Goal: Book appointment/travel/reservation

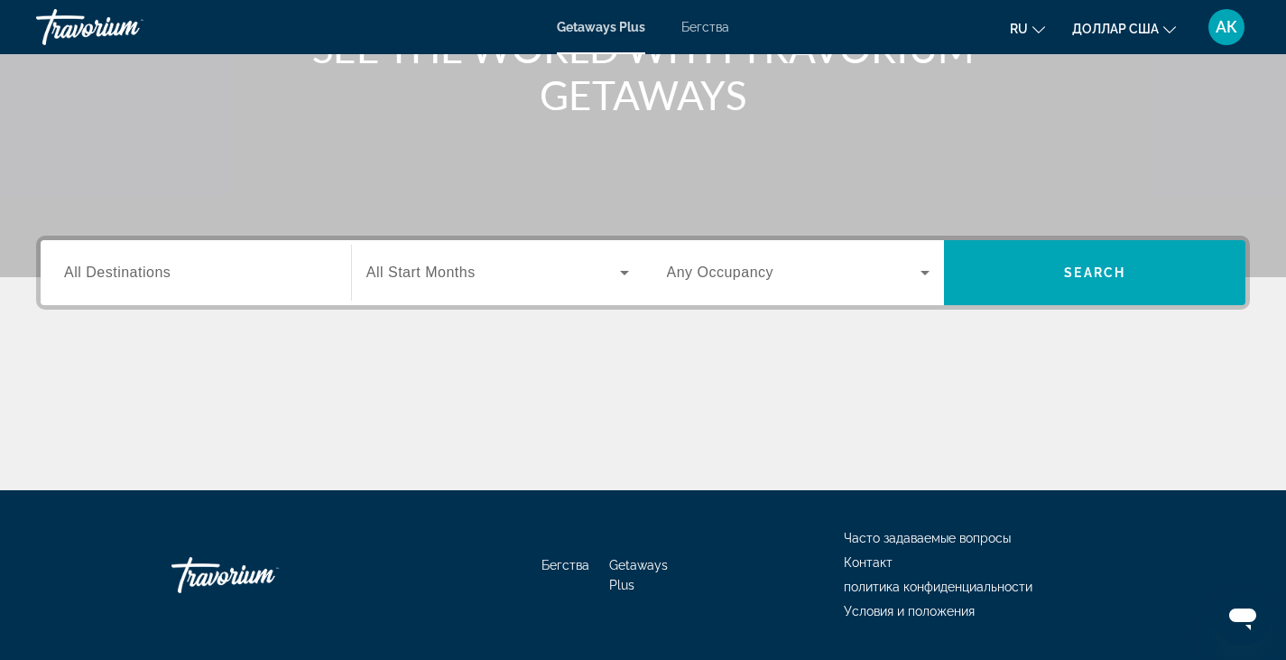
scroll to position [271, 0]
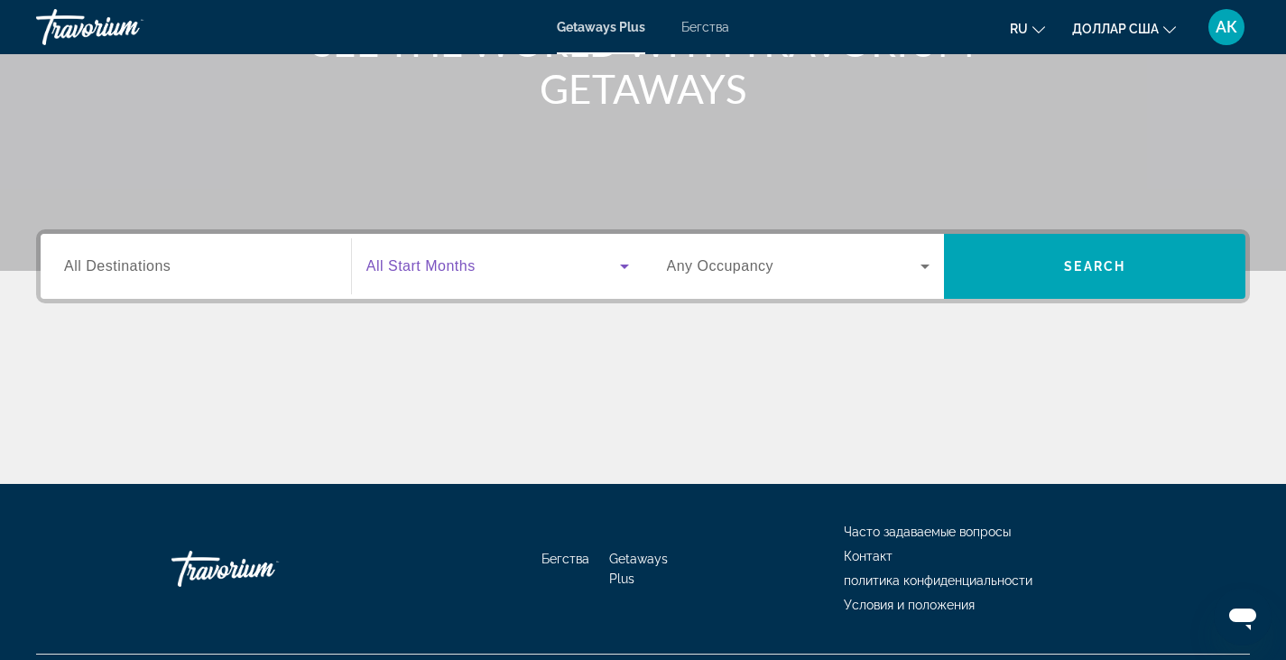
click at [621, 268] on icon "Виджет поиска" at bounding box center [625, 266] width 22 height 22
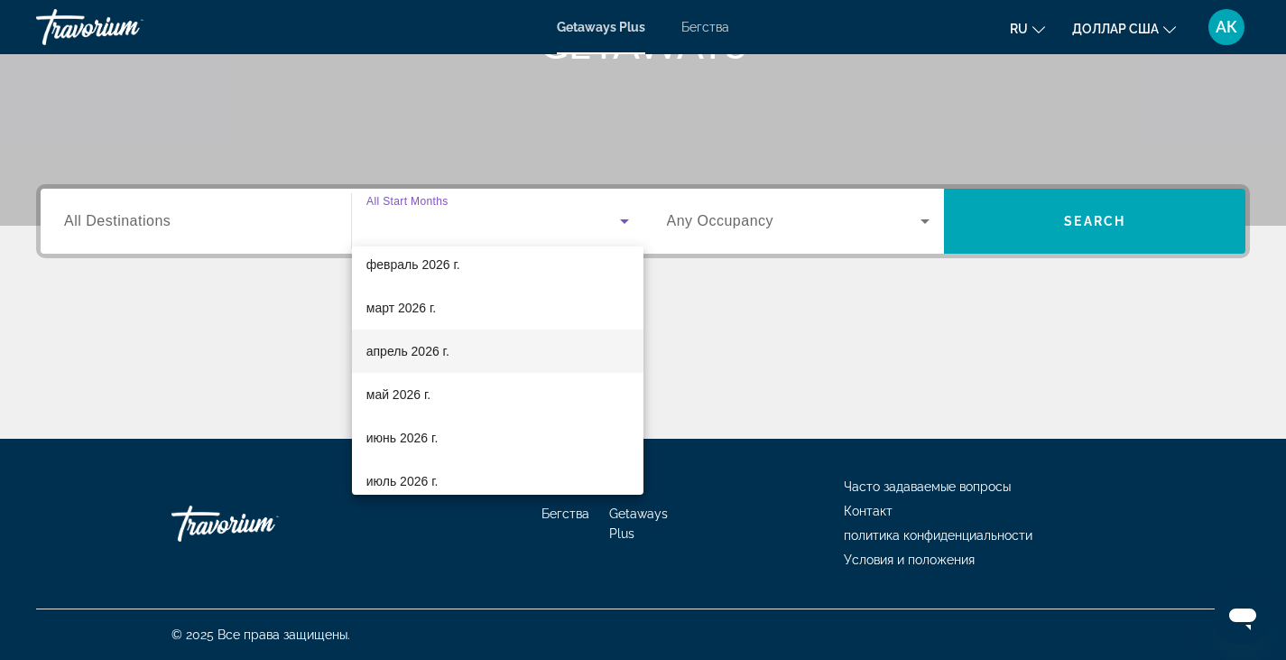
scroll to position [373, 0]
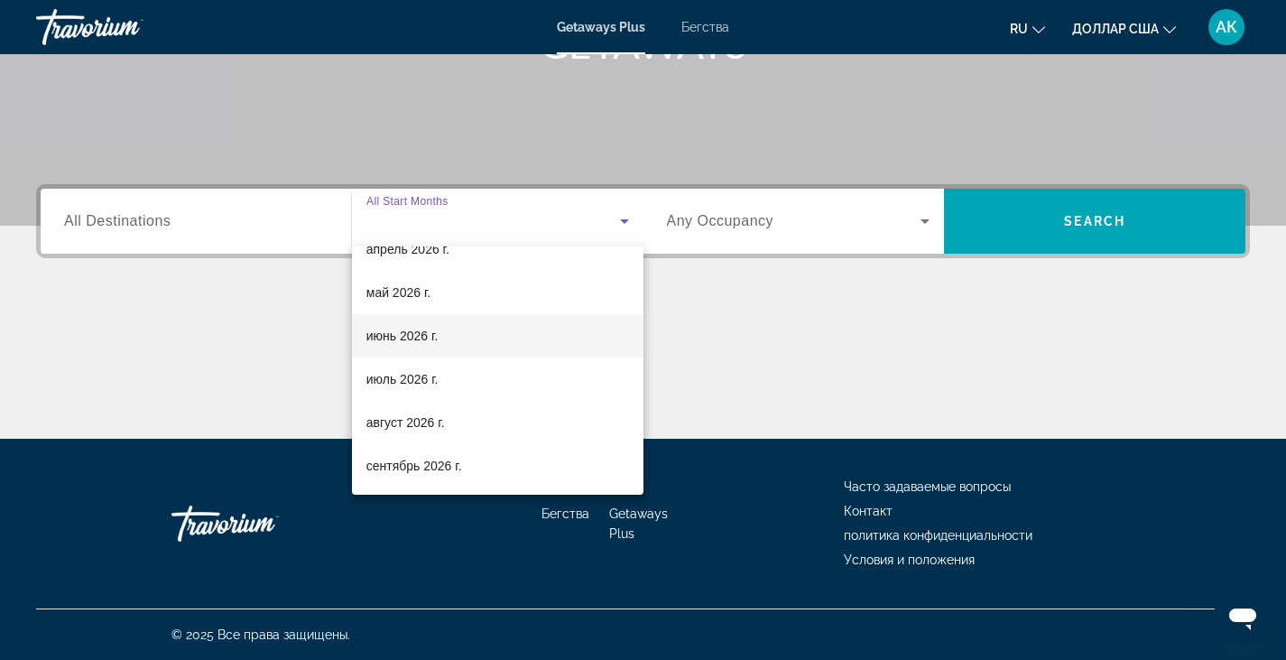
click at [495, 340] on mat-option "июнь 2026 г." at bounding box center [498, 335] width 292 height 43
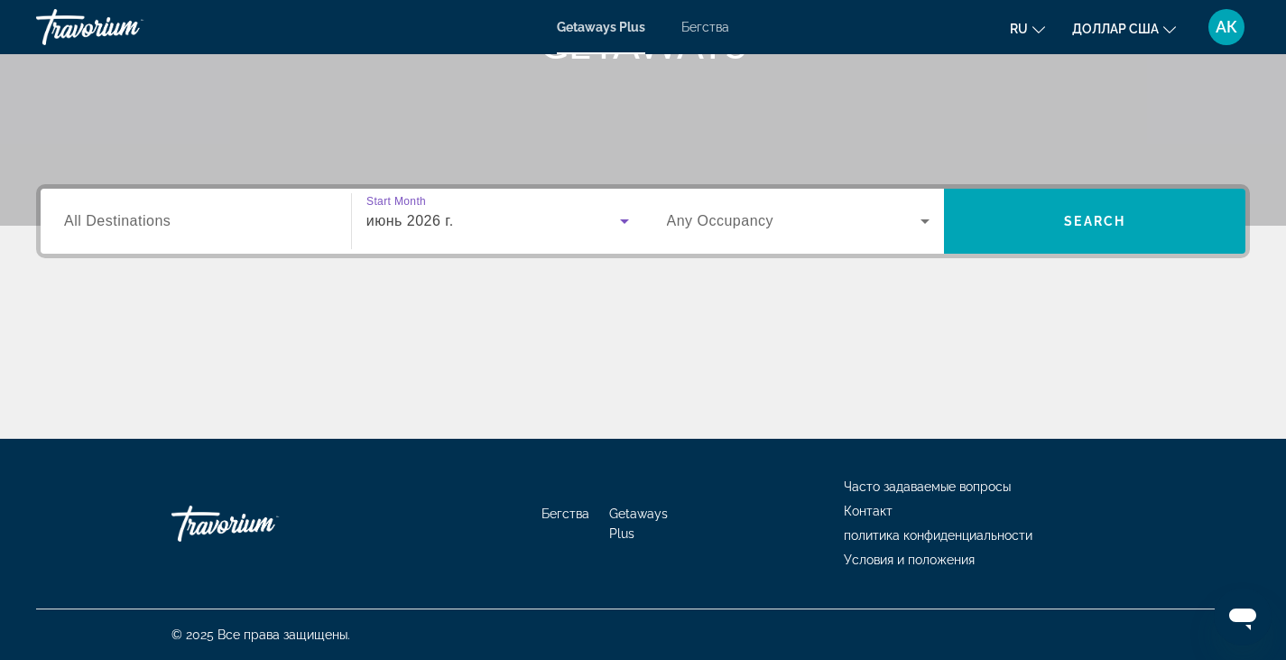
click at [925, 220] on icon "Виджет поиска" at bounding box center [925, 221] width 9 height 5
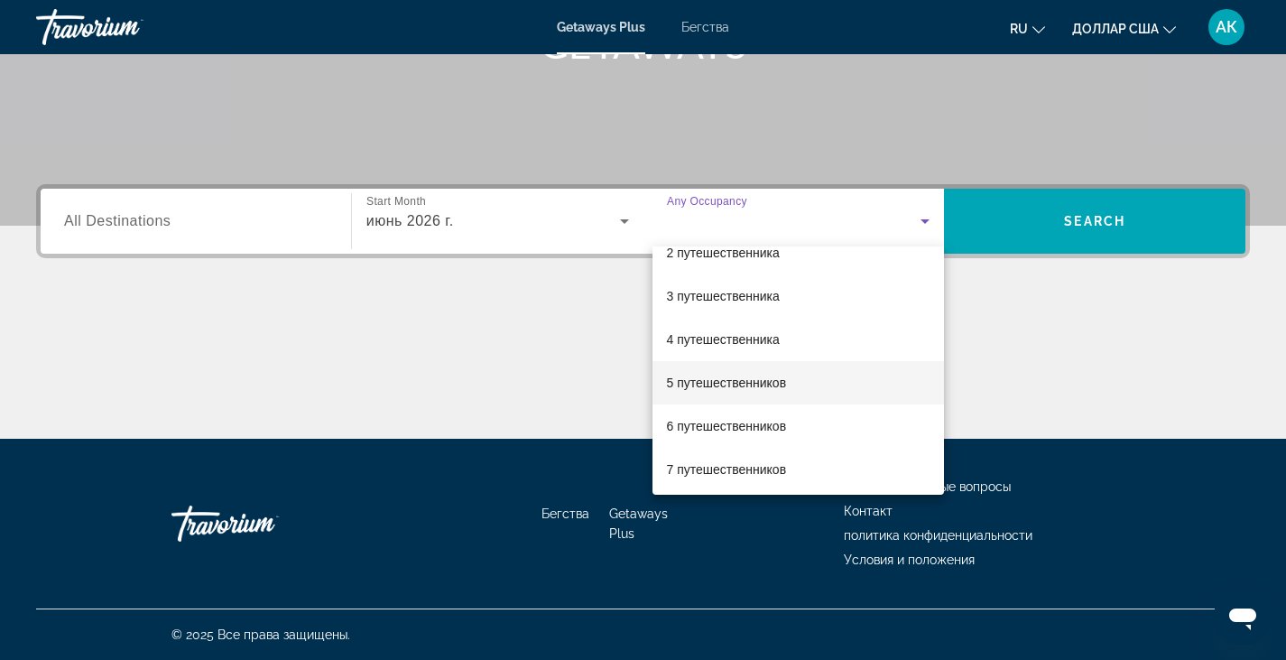
scroll to position [90, 0]
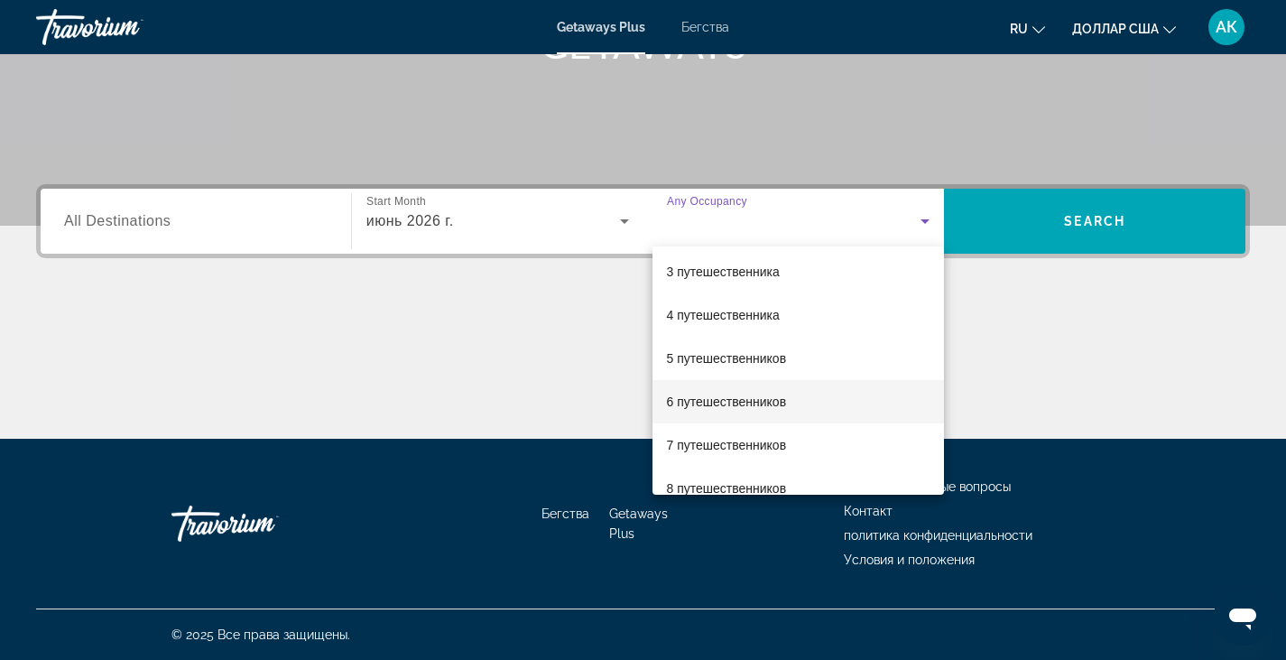
click at [759, 412] on span "6 путешественников" at bounding box center [727, 402] width 120 height 22
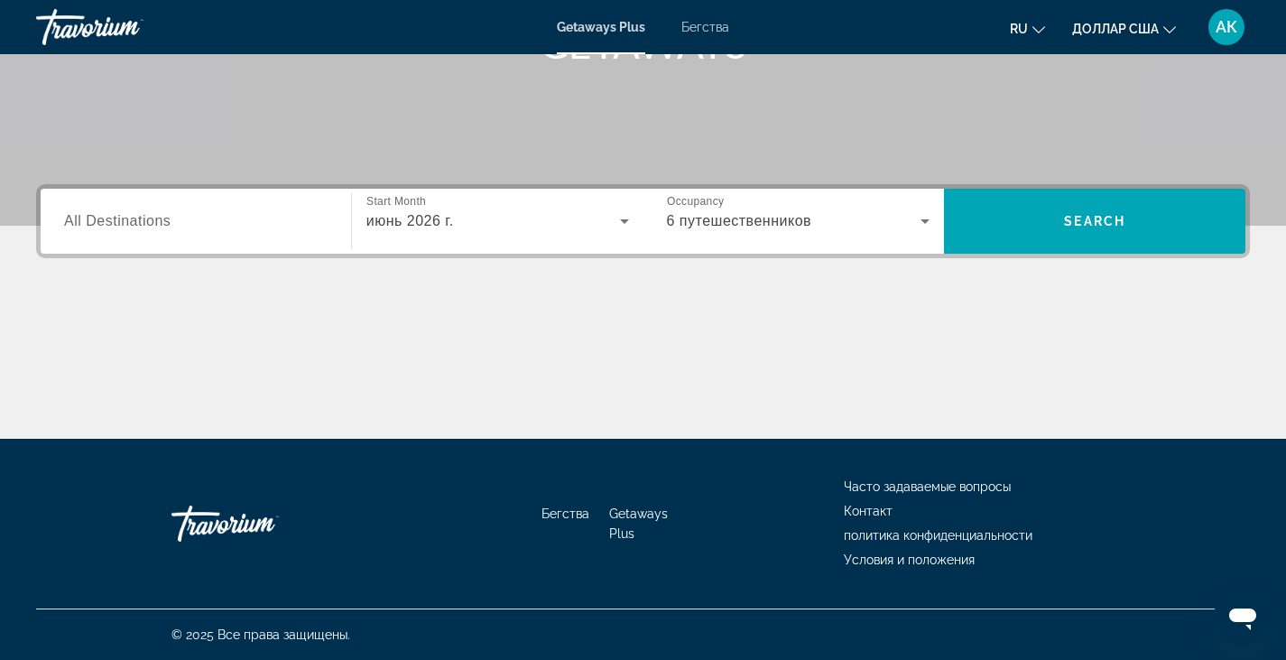
click at [160, 221] on span "All Destinations" at bounding box center [117, 220] width 106 height 15
click at [160, 221] on input "Destination All Destinations" at bounding box center [196, 222] width 264 height 22
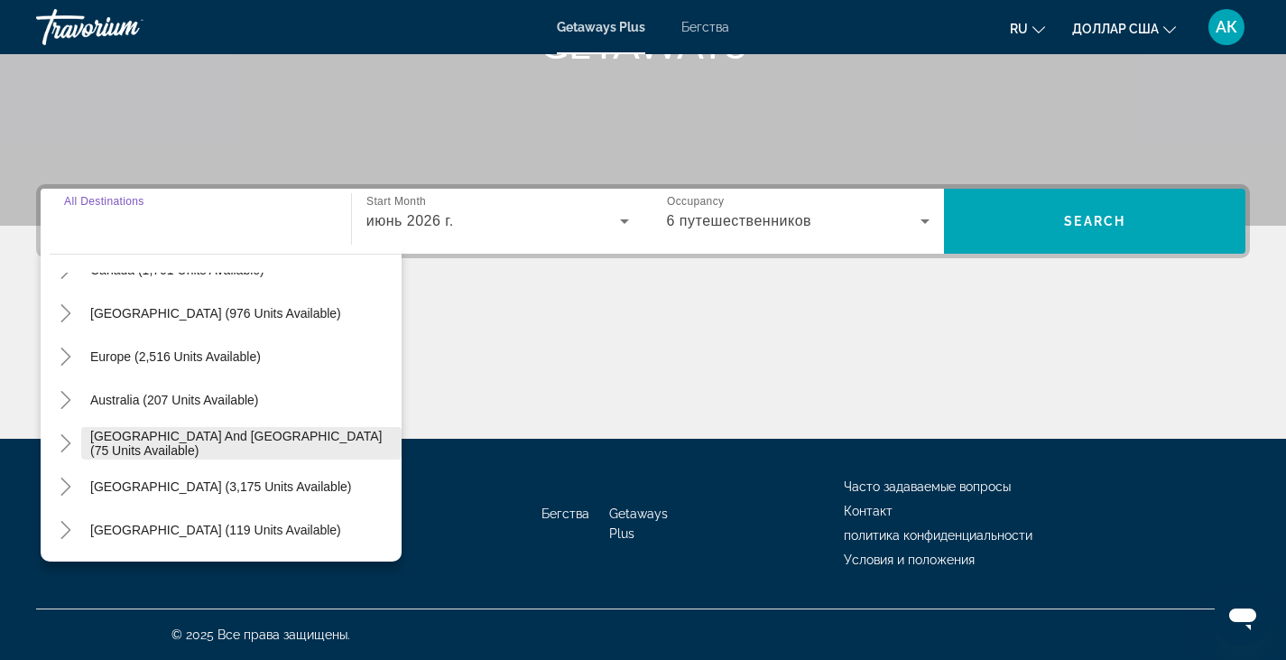
scroll to position [112, 0]
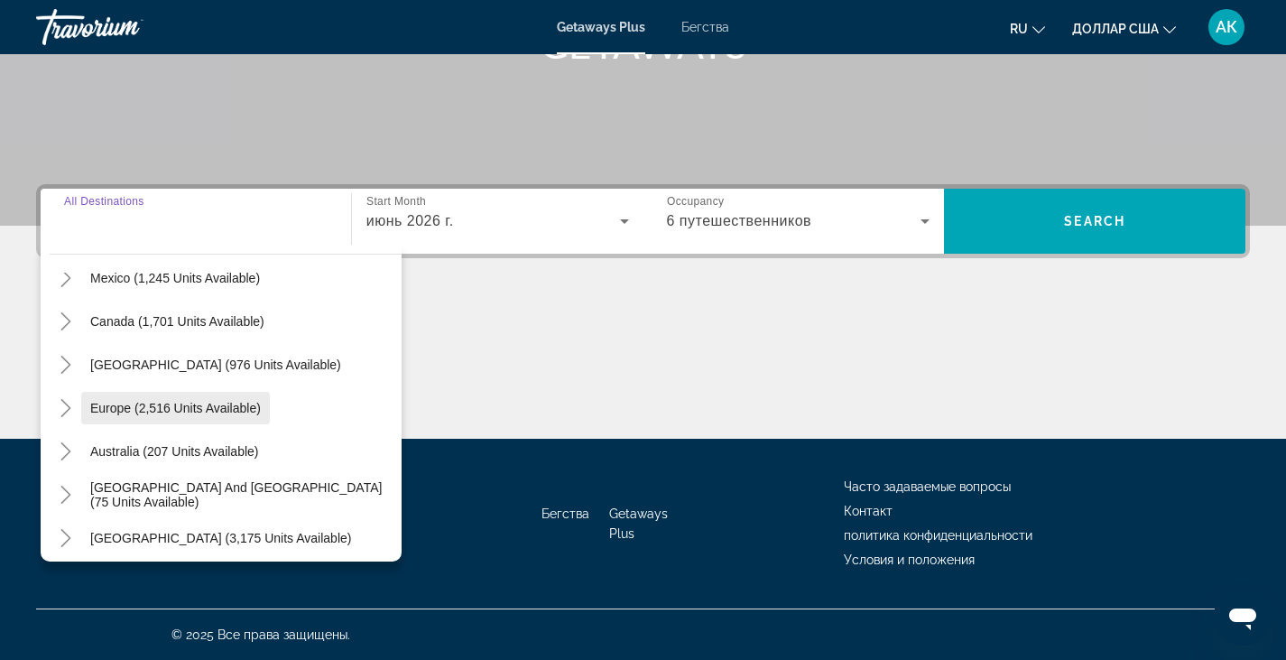
click at [196, 407] on span "Europe (2,516 units available)" at bounding box center [175, 408] width 171 height 14
type input "**********"
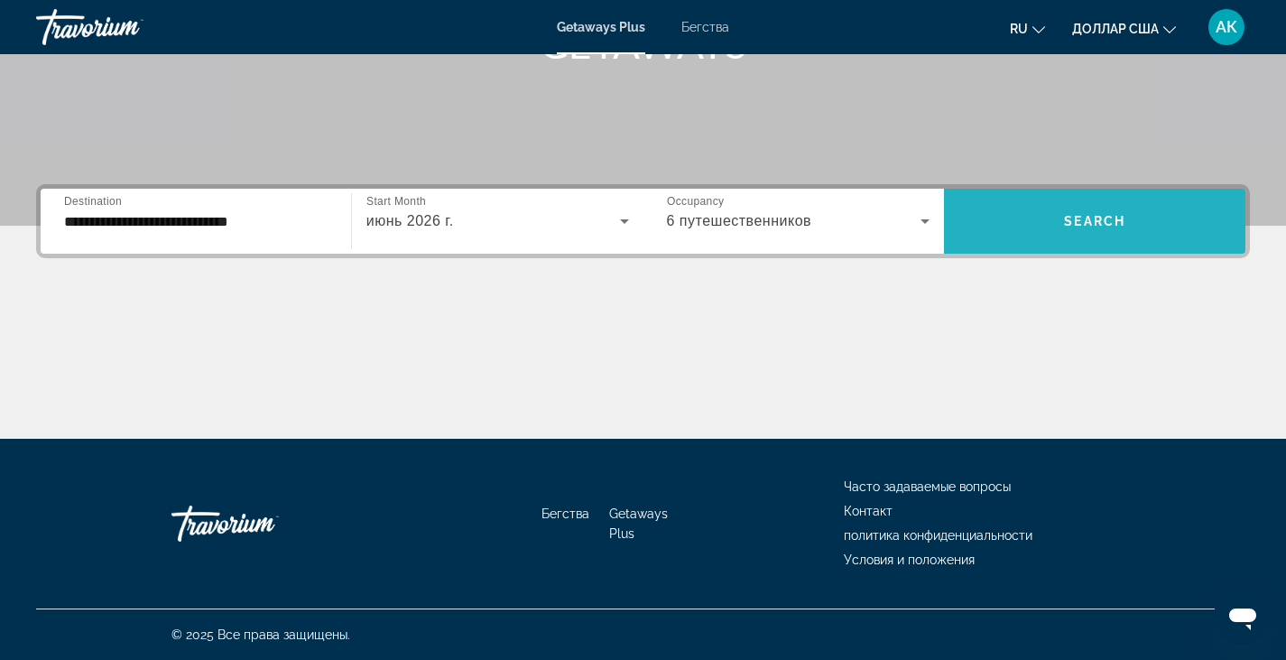
click at [1034, 246] on span "Виджет поиска" at bounding box center [1094, 221] width 301 height 65
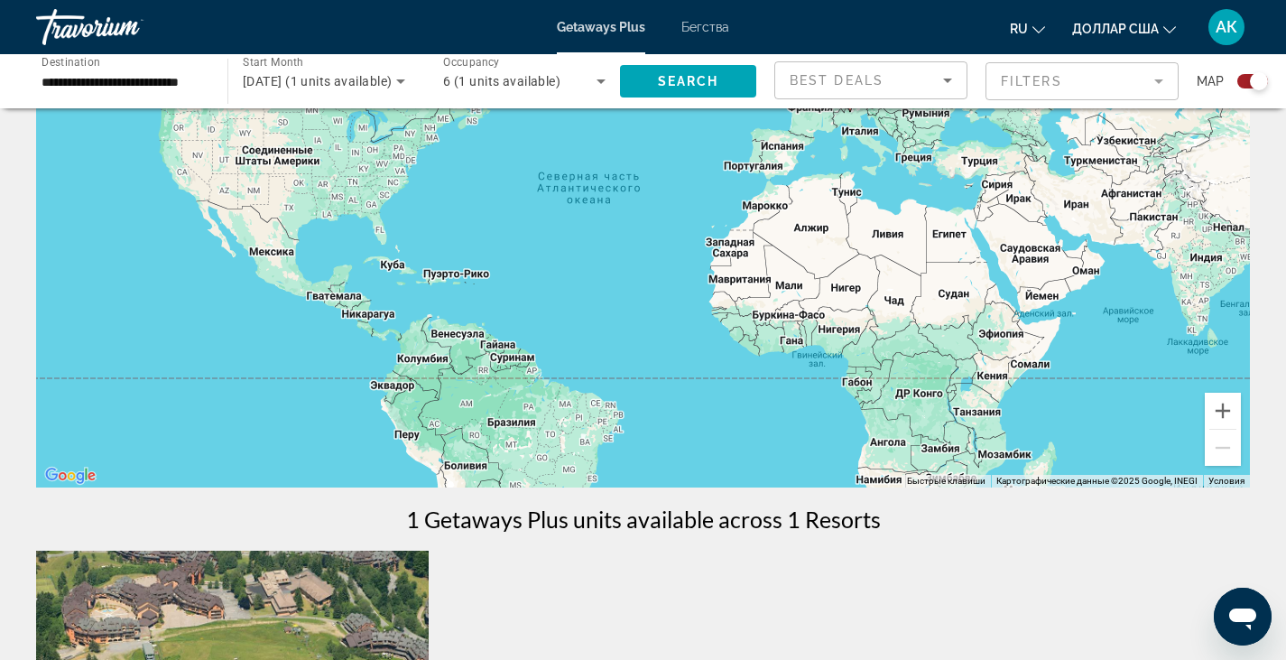
scroll to position [90, 0]
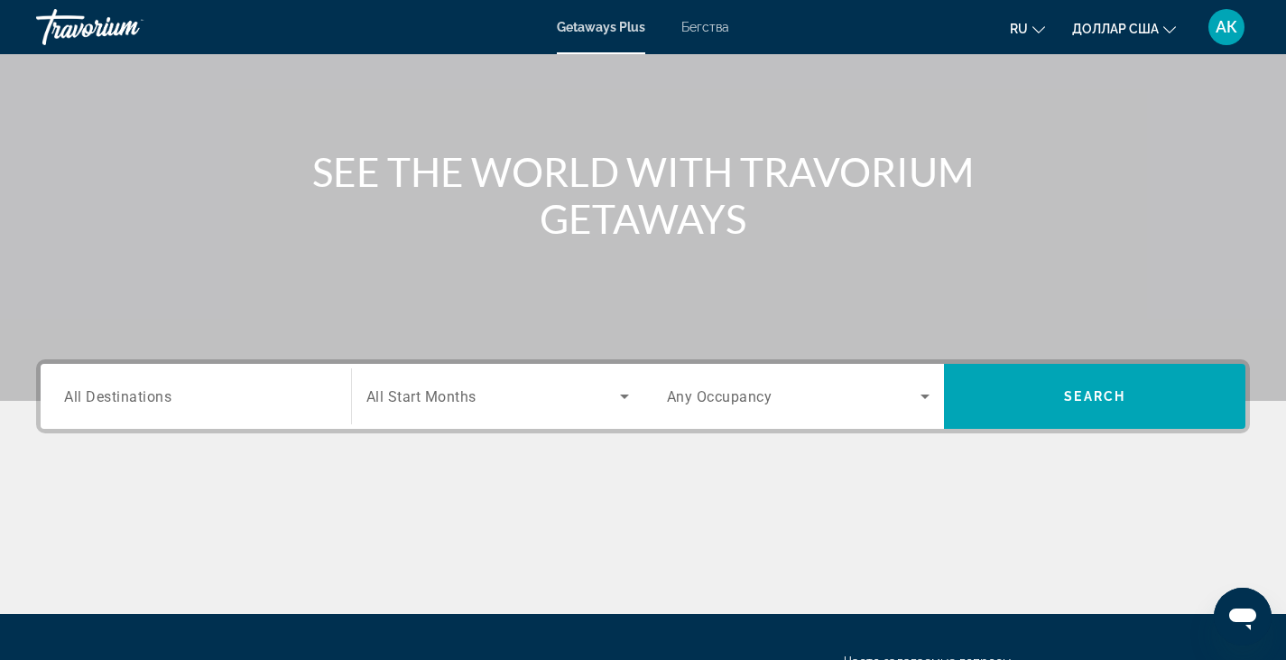
scroll to position [181, 0]
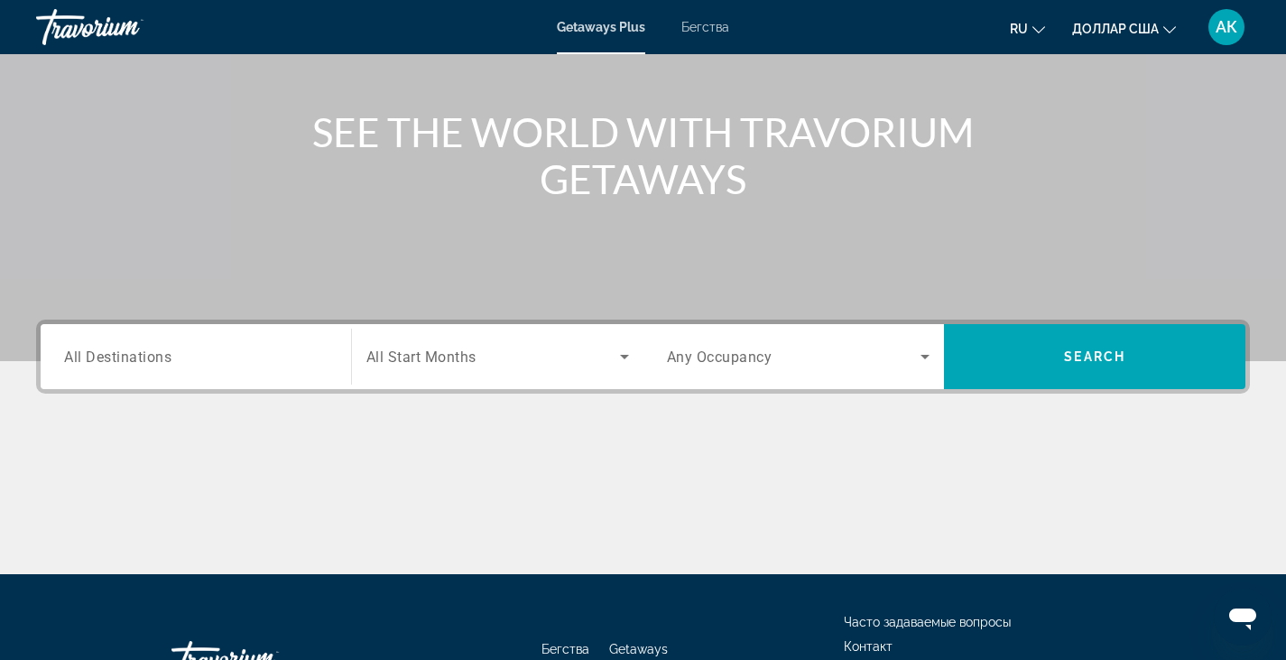
click at [330, 363] on div "Destination All Destinations" at bounding box center [196, 356] width 292 height 51
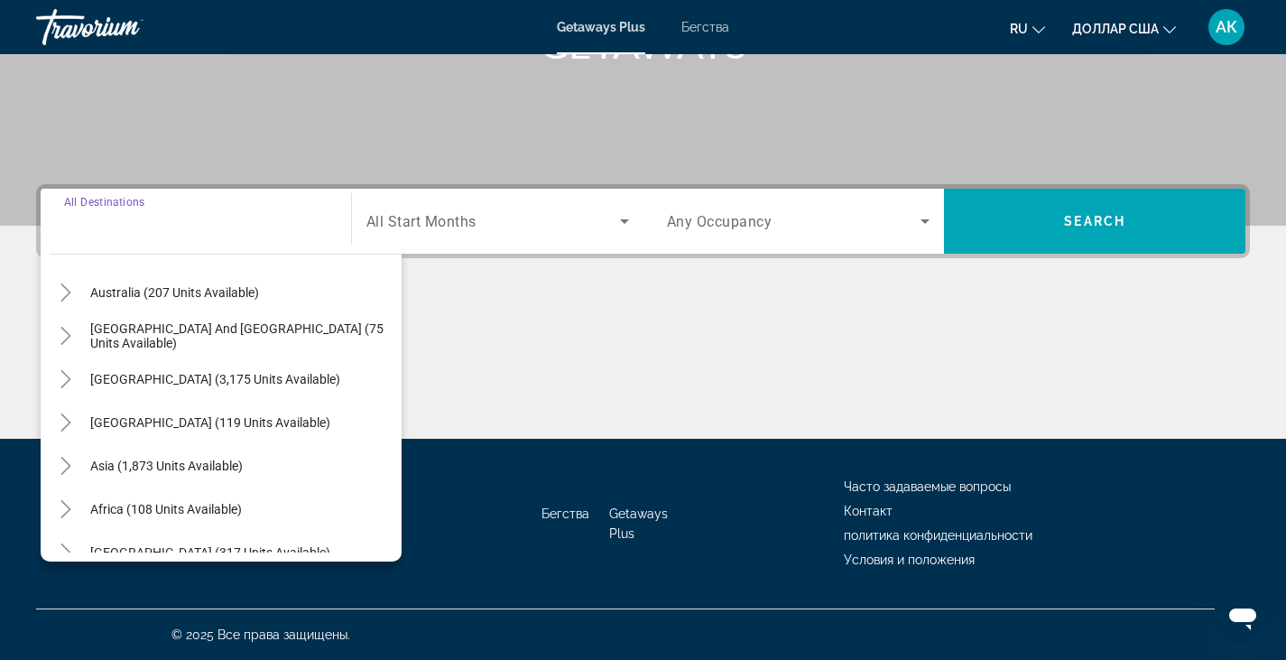
scroll to position [292, 0]
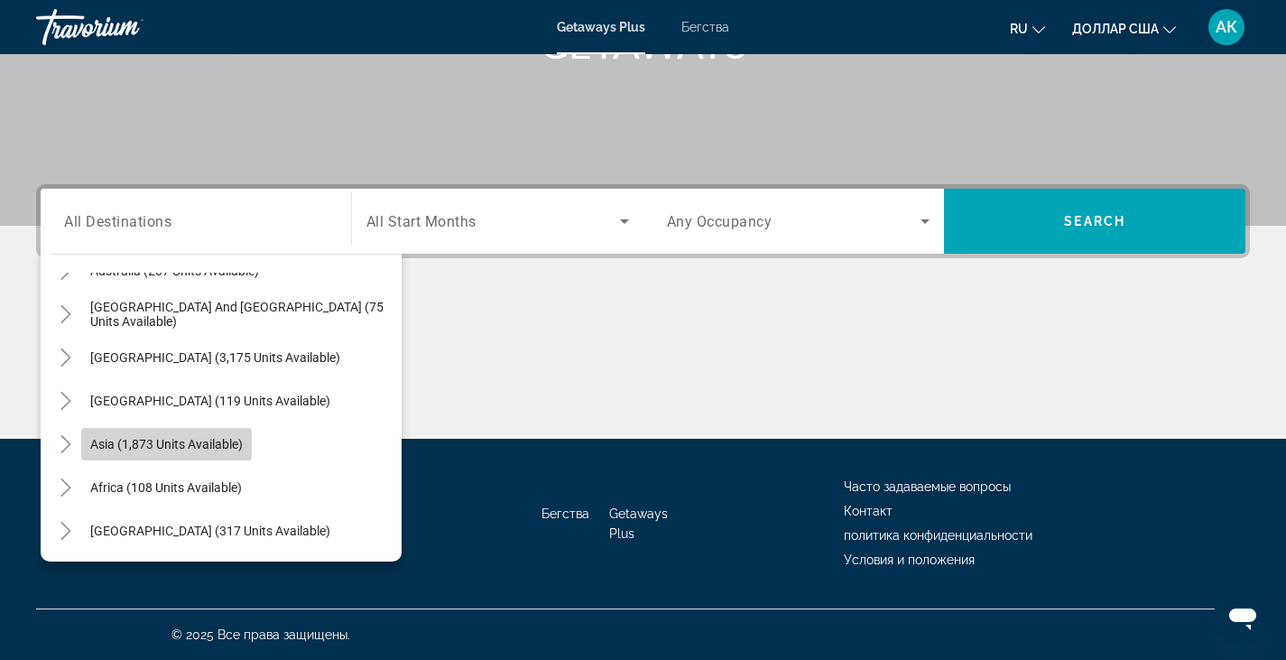
click at [235, 448] on span "Asia (1,873 units available)" at bounding box center [166, 444] width 153 height 14
type input "**********"
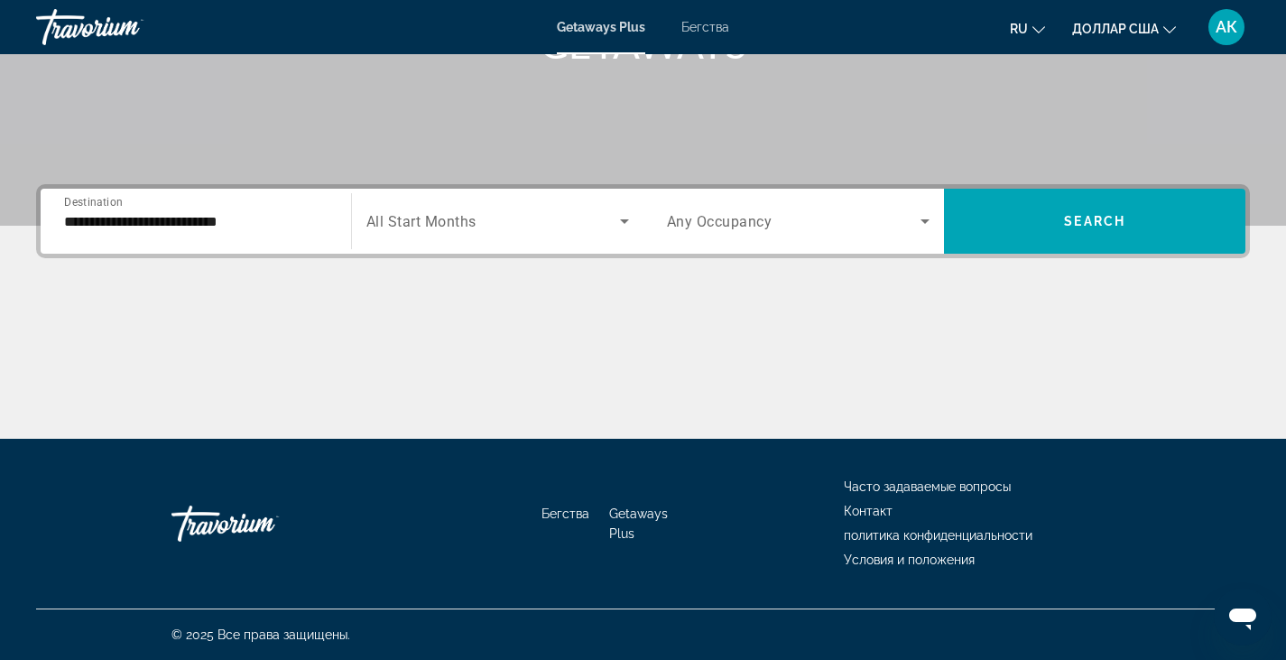
click at [638, 214] on div "Start Month All Start Months" at bounding box center [498, 221] width 292 height 51
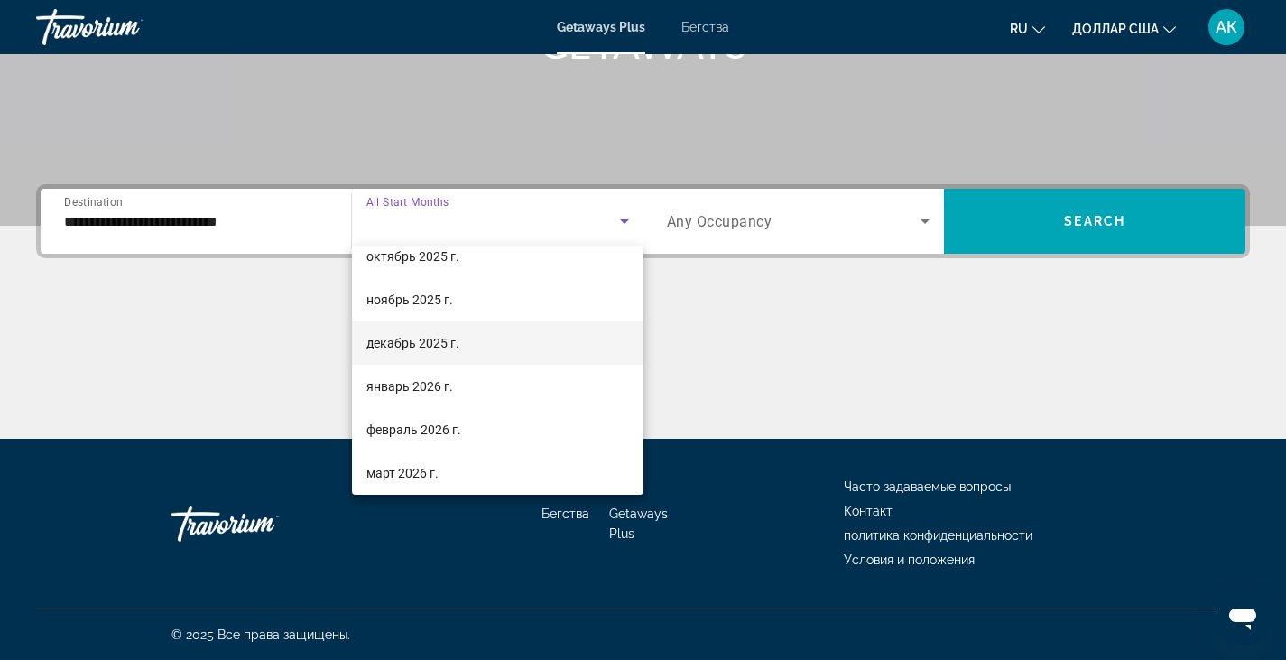
scroll to position [373, 0]
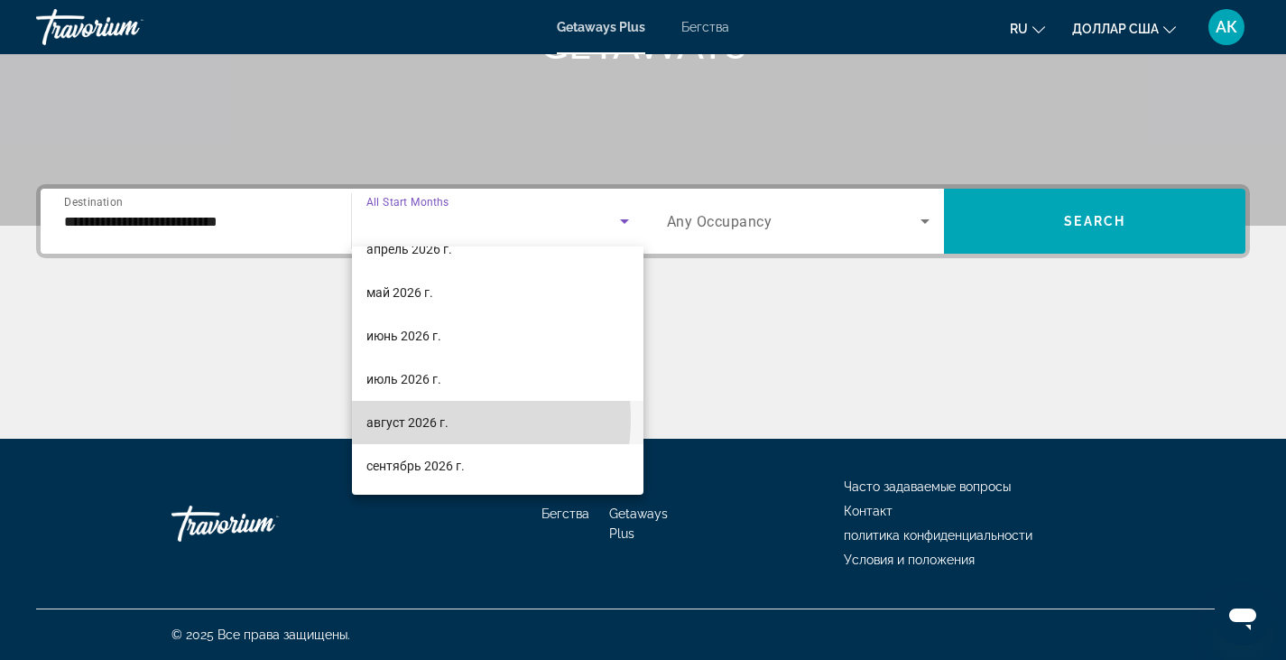
click at [421, 418] on font "август 2026 г." at bounding box center [407, 422] width 82 height 14
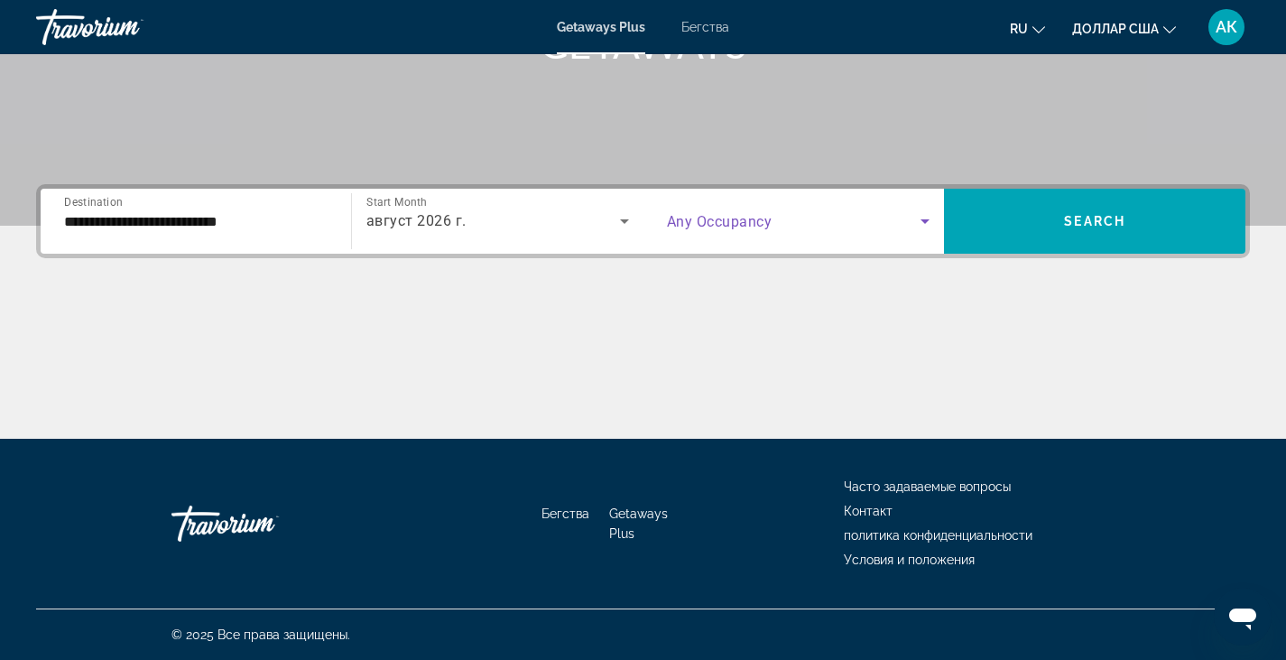
click at [915, 228] on icon "Search widget" at bounding box center [925, 221] width 22 height 22
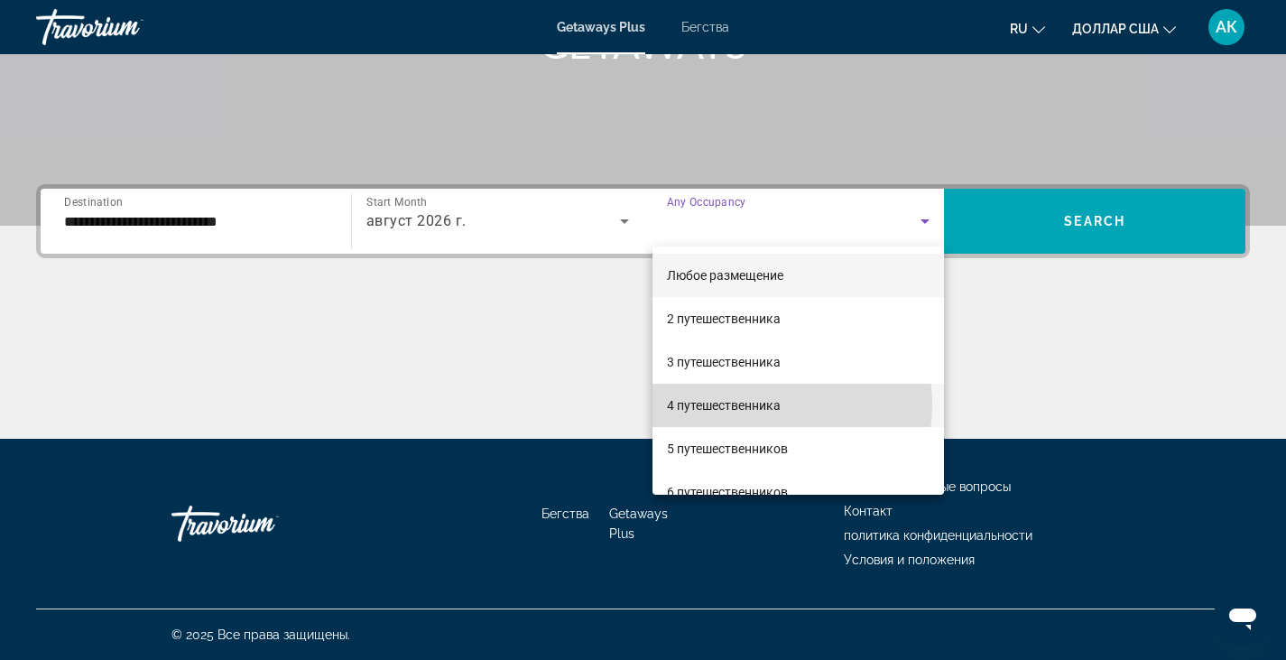
click at [759, 404] on font "4 путешественника" at bounding box center [724, 405] width 114 height 14
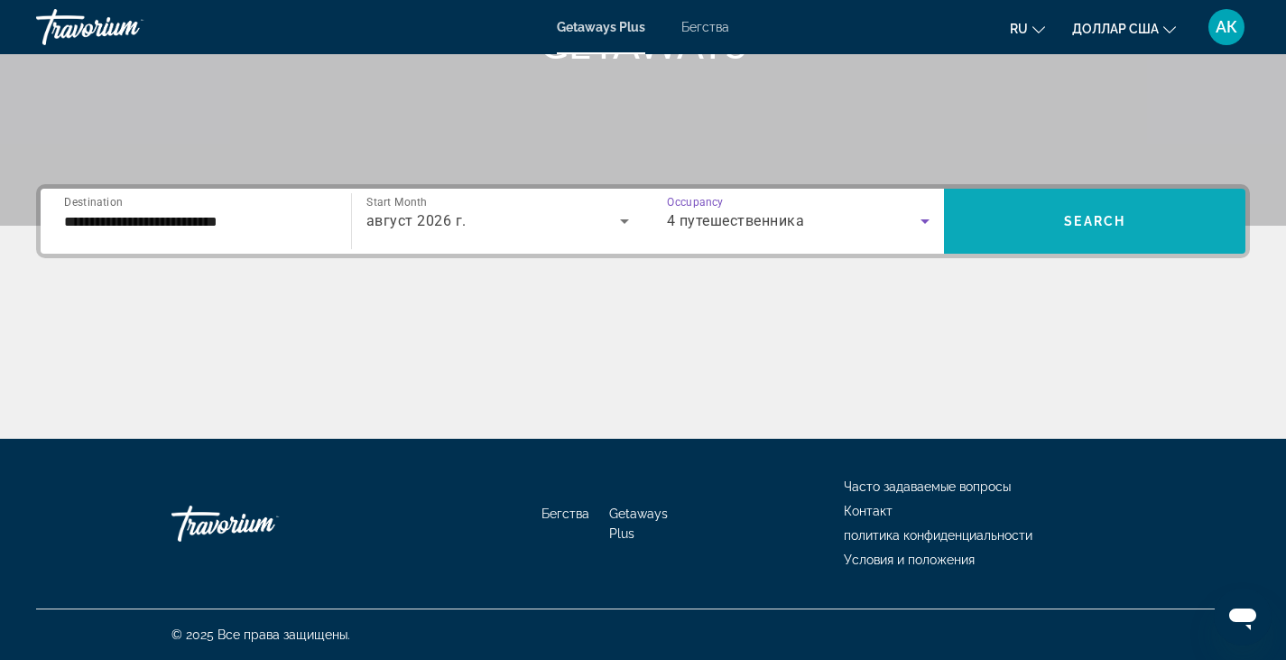
click at [1156, 201] on span "Search widget" at bounding box center [1094, 220] width 301 height 43
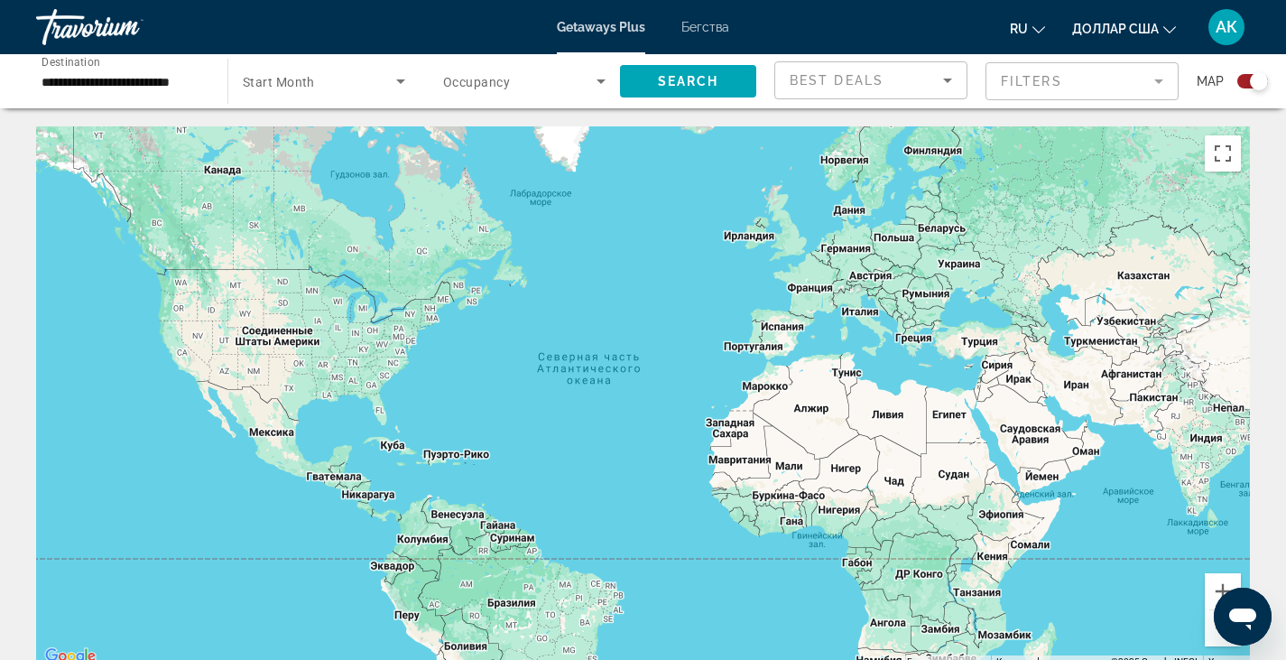
click at [957, 75] on icon "Sort by" at bounding box center [948, 80] width 22 height 22
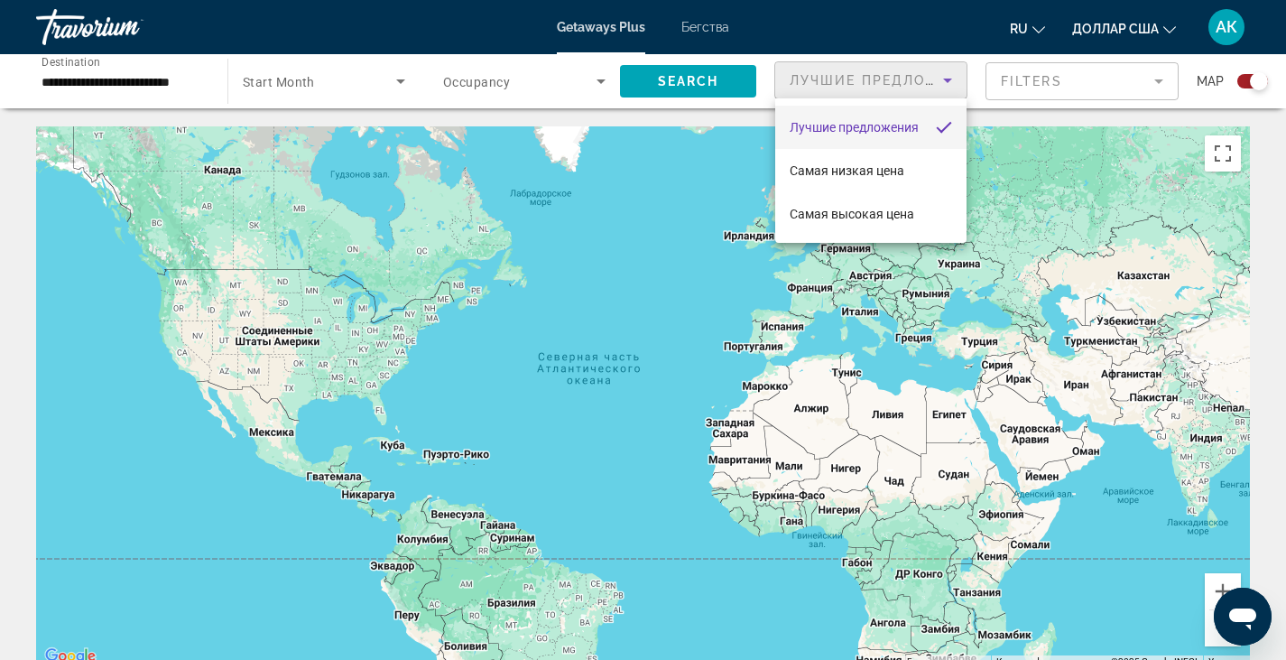
click at [1168, 72] on div at bounding box center [643, 330] width 1286 height 660
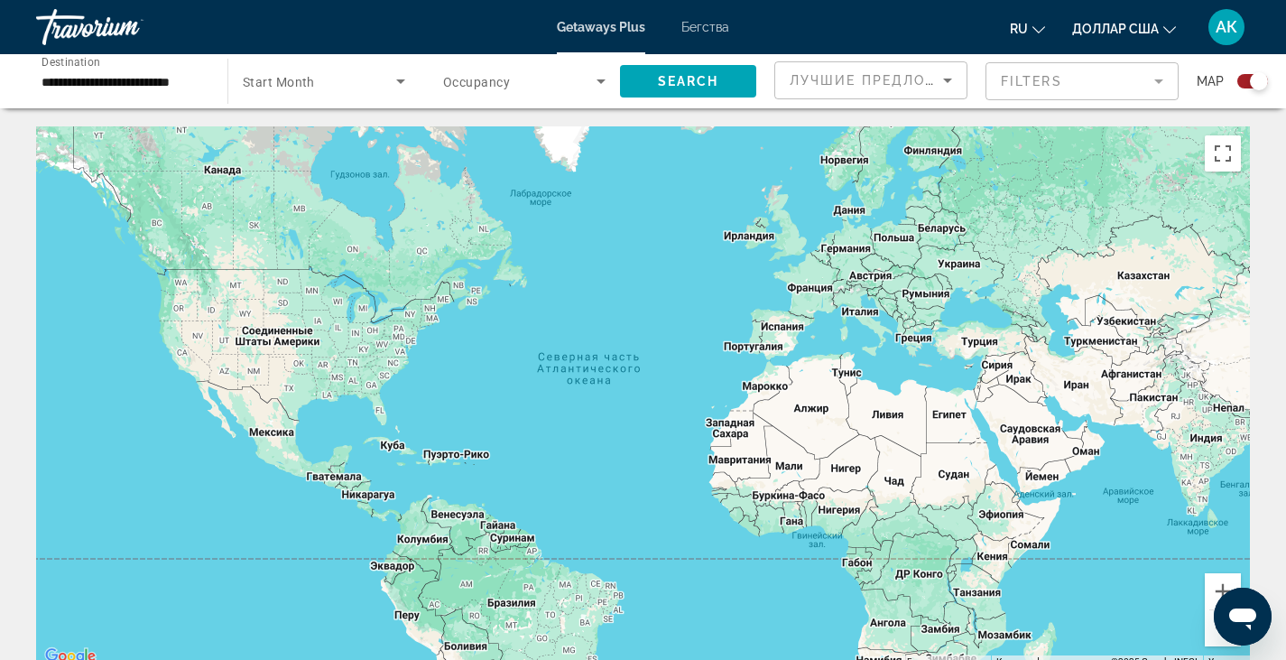
click at [1162, 80] on mat-form-field "Filters" at bounding box center [1082, 81] width 193 height 38
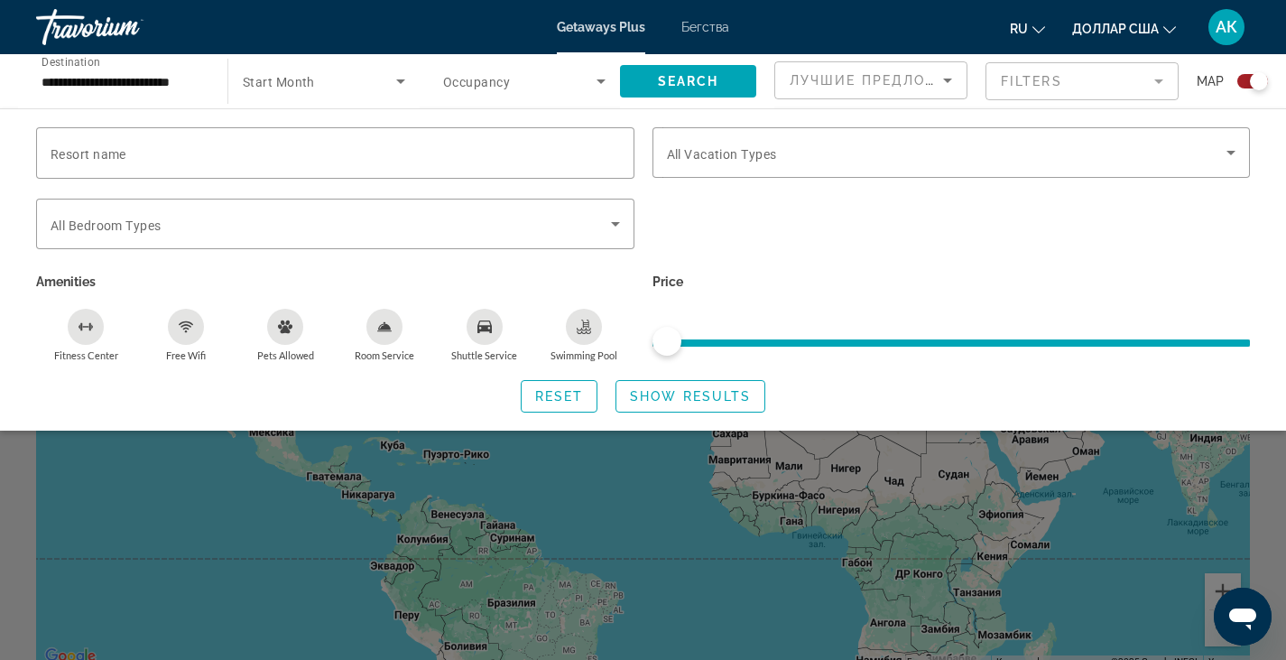
click at [1142, 88] on mat-form-field "Filters" at bounding box center [1082, 81] width 193 height 38
